Goal: Find specific page/section: Find specific page/section

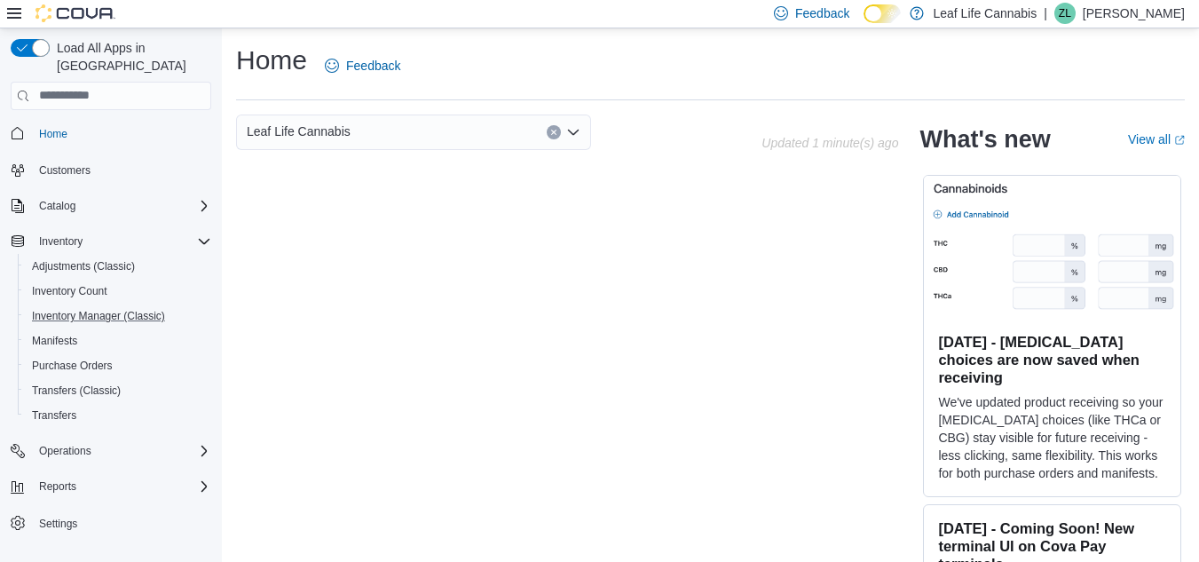
click at [123, 310] on button "Inventory Manager (Classic)" at bounding box center [118, 315] width 200 height 25
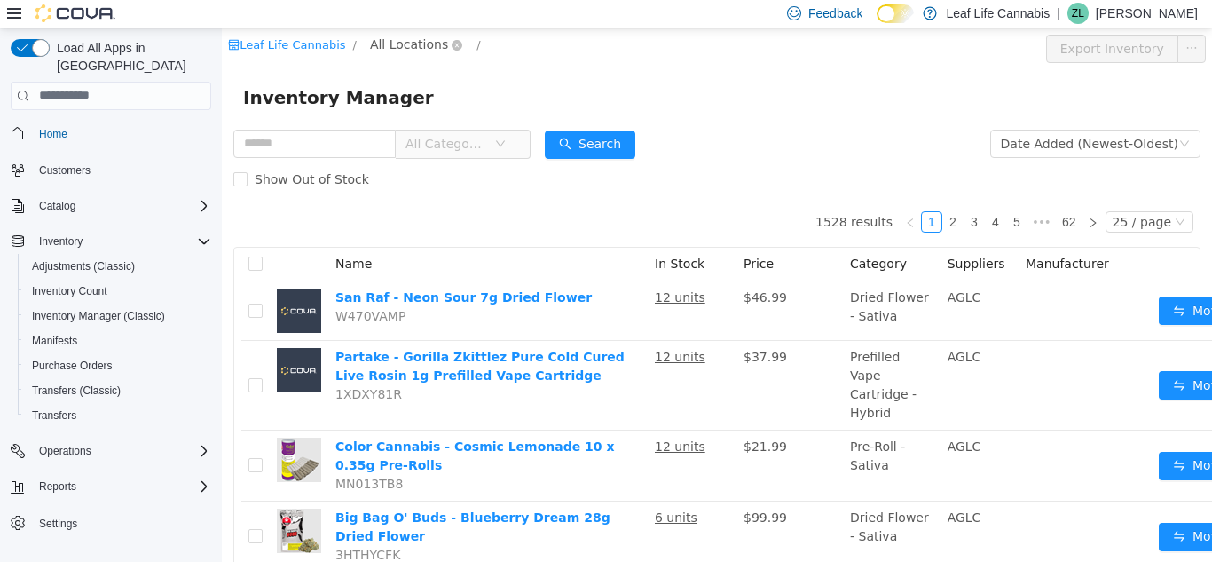
click at [390, 38] on span "All Locations" at bounding box center [409, 44] width 78 height 20
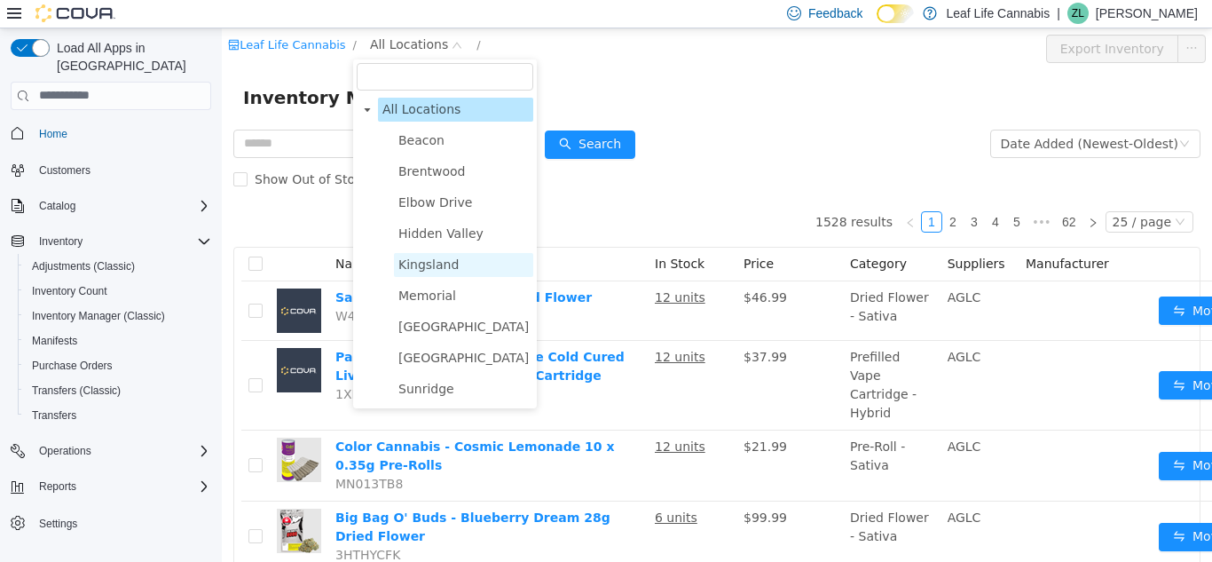
click at [408, 260] on span "Kingsland" at bounding box center [428, 263] width 60 height 14
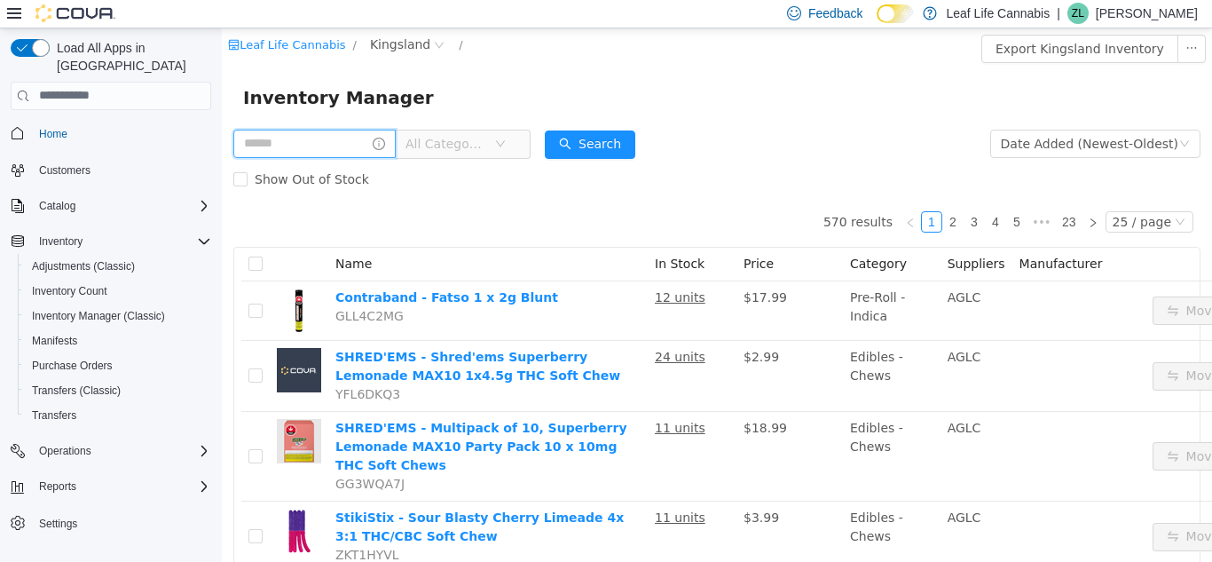
click at [307, 152] on input "text" at bounding box center [314, 143] width 162 height 28
type input "*******"
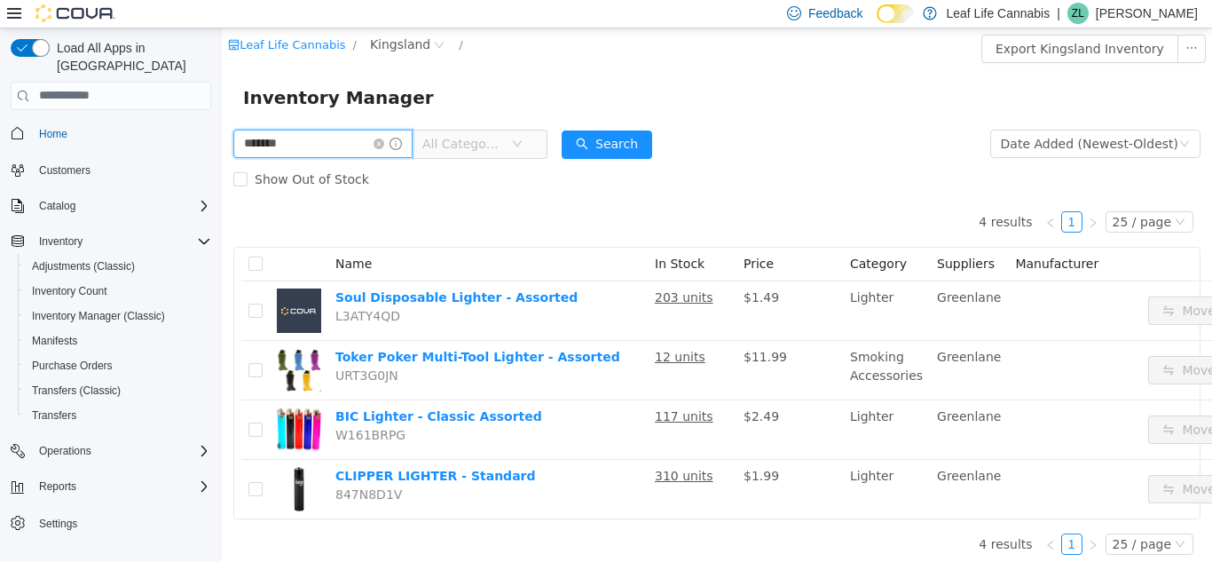
scroll to position [21, 0]
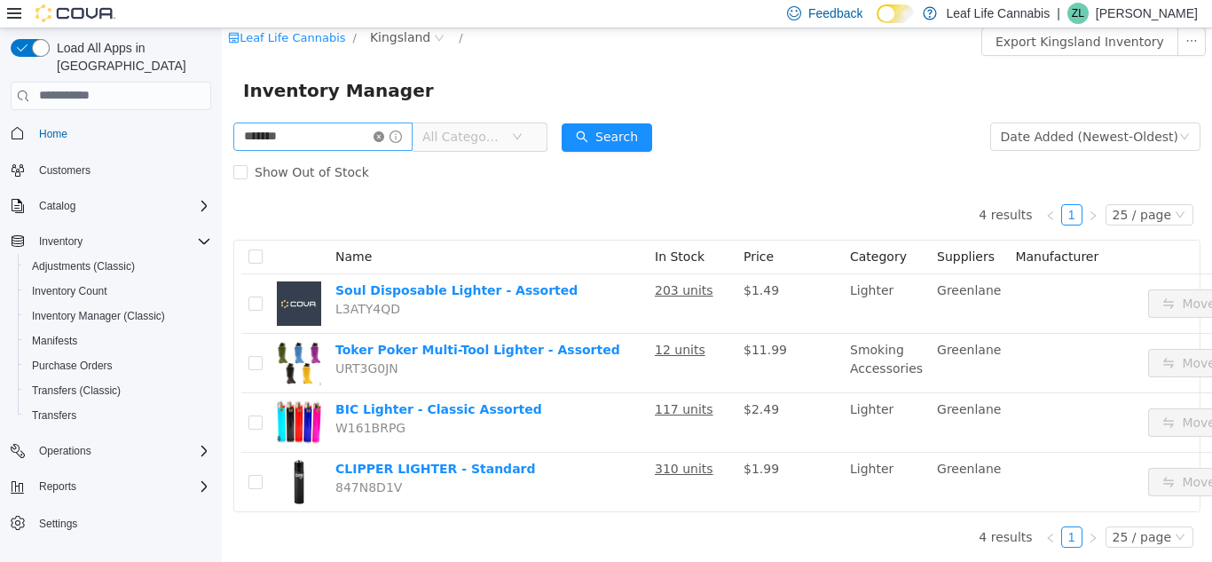
click at [384, 130] on icon "icon: close-circle" at bounding box center [378, 135] width 11 height 11
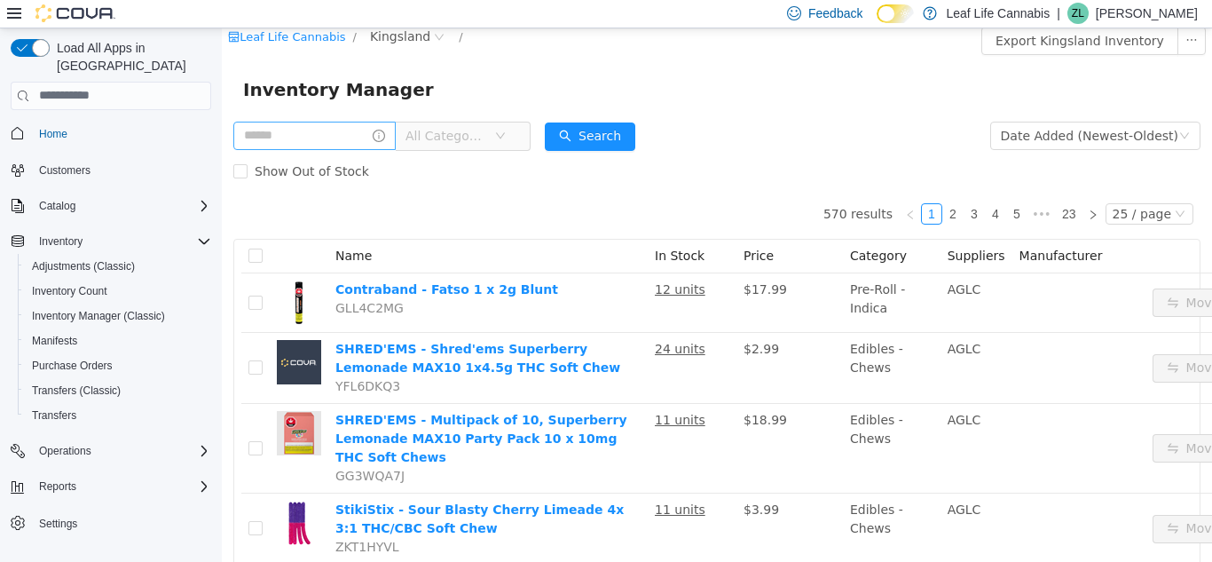
scroll to position [21, 0]
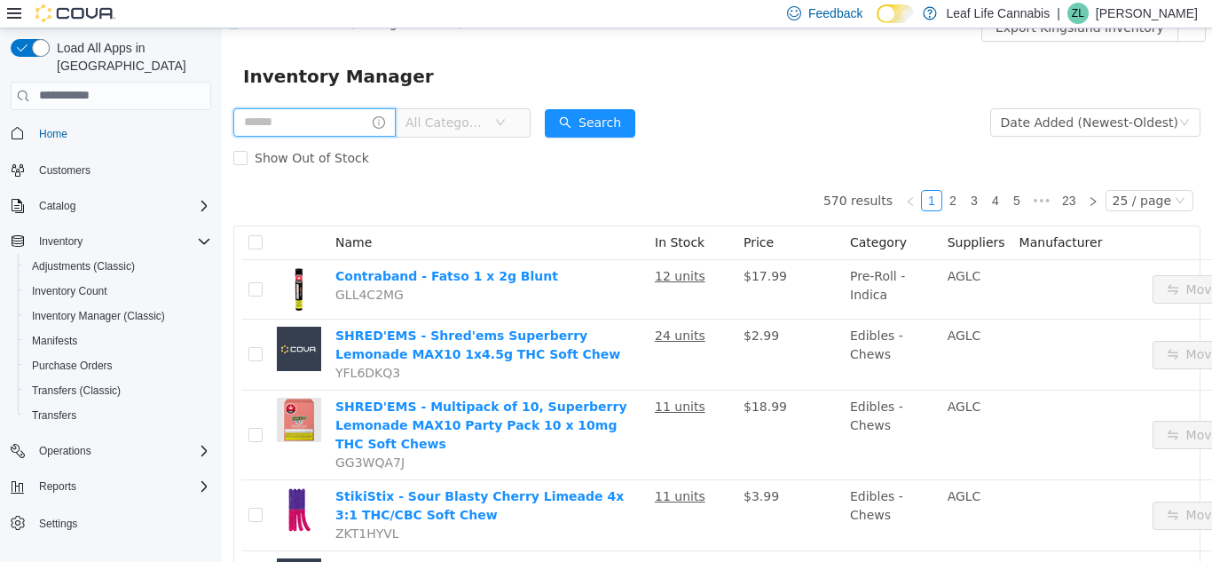
click at [387, 127] on input "text" at bounding box center [314, 121] width 162 height 28
type input "*****"
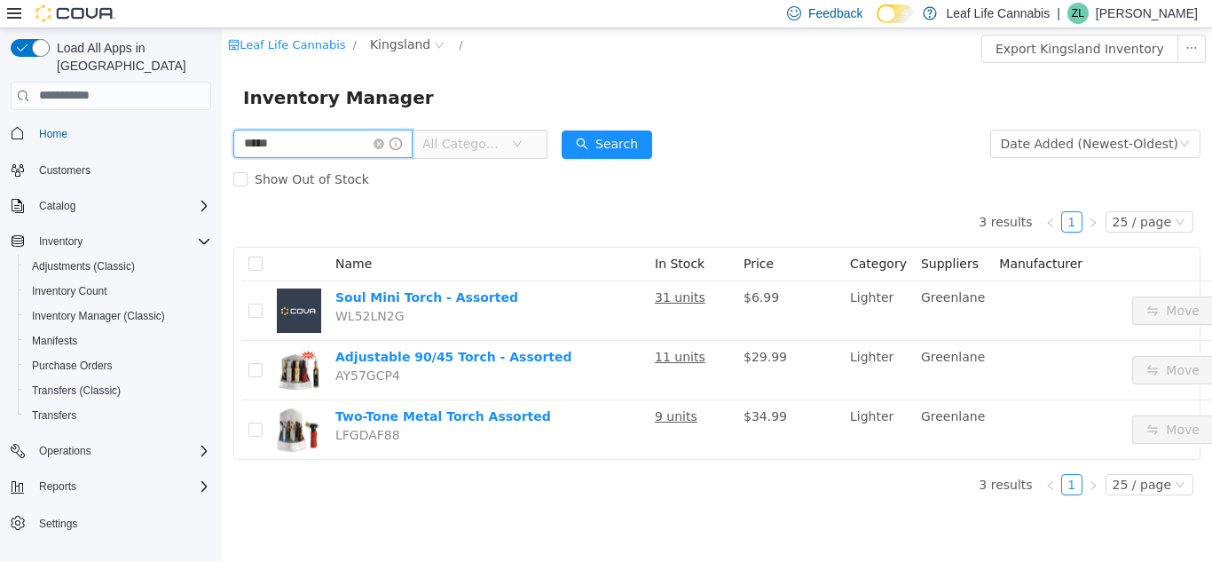
scroll to position [13, 0]
